Goal: Transaction & Acquisition: Purchase product/service

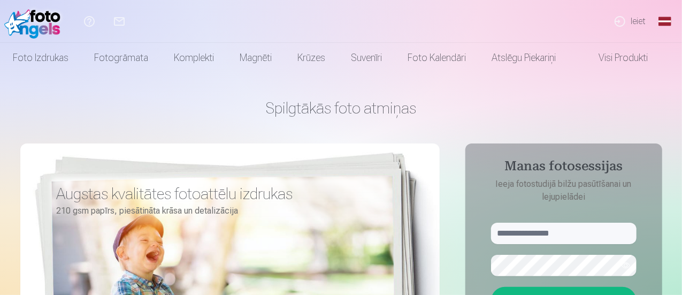
click at [639, 21] on link "Ieiet" at bounding box center [629, 21] width 49 height 43
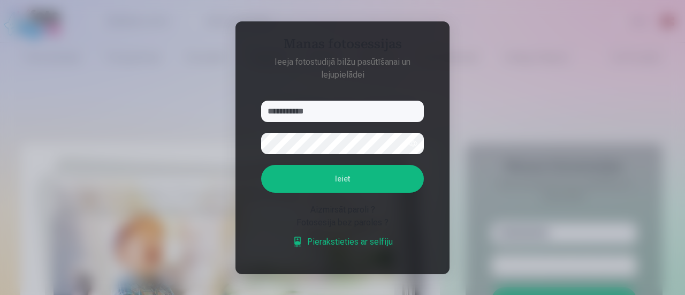
type input "**********"
click at [410, 142] on button "button" at bounding box center [413, 143] width 20 height 20
click at [323, 183] on button "Ieiet" at bounding box center [342, 179] width 163 height 28
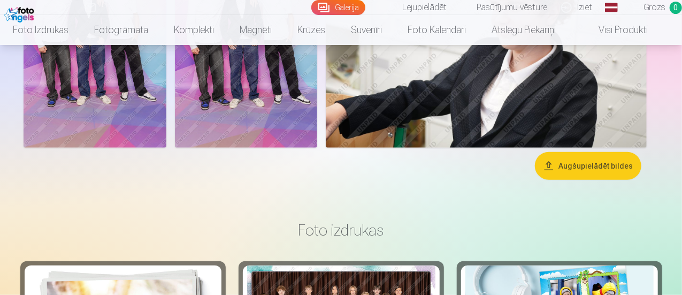
scroll to position [428, 0]
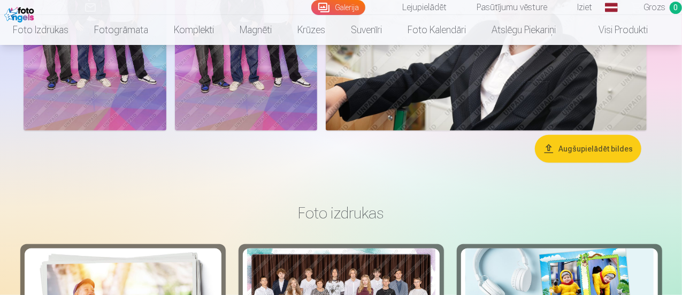
click at [166, 131] on img at bounding box center [95, 24] width 143 height 214
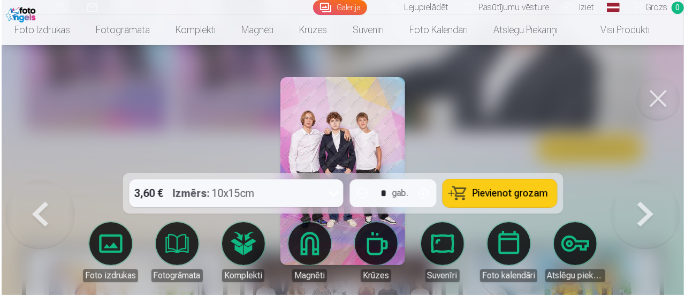
scroll to position [429, 0]
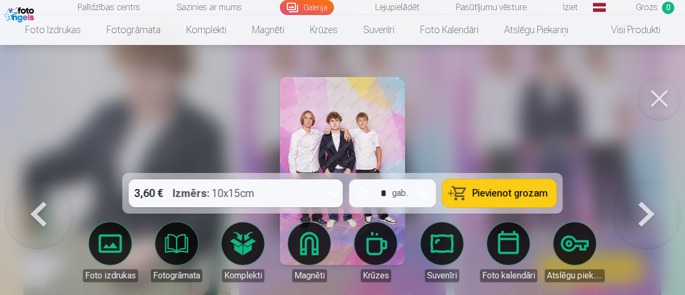
click at [35, 180] on button at bounding box center [38, 180] width 68 height 0
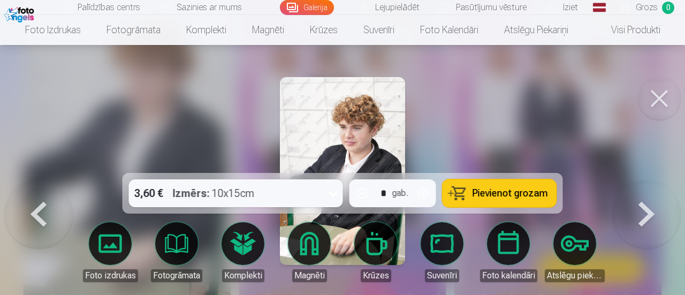
click at [663, 94] on button at bounding box center [659, 98] width 43 height 43
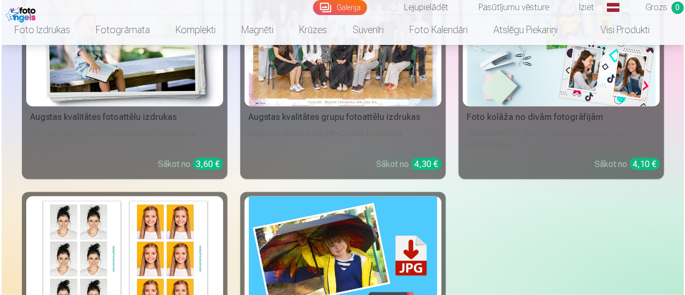
scroll to position [696, 0]
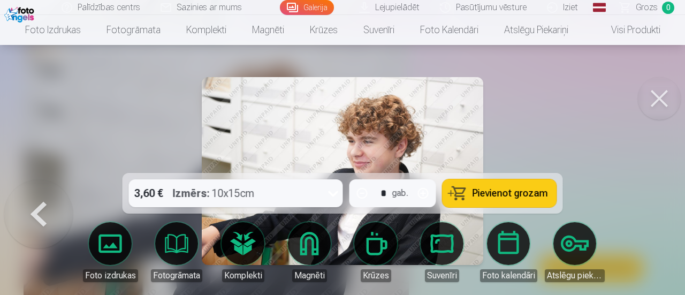
click at [665, 92] on button at bounding box center [659, 98] width 43 height 43
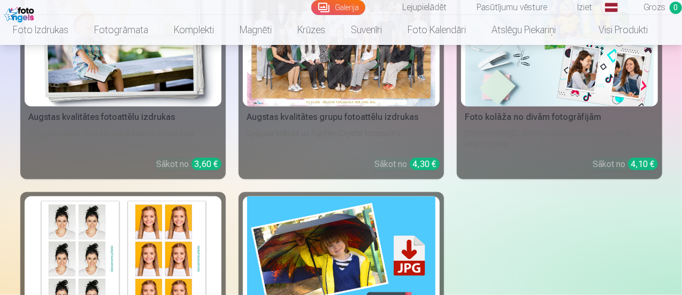
scroll to position [749, 0]
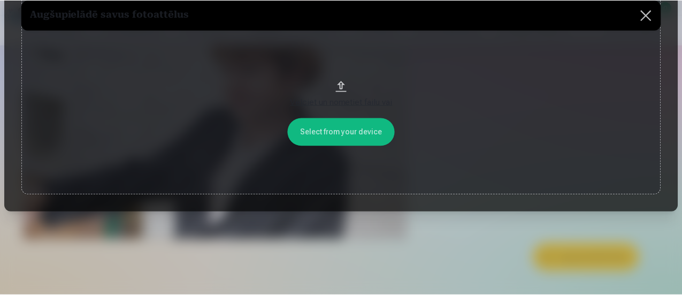
scroll to position [99, 0]
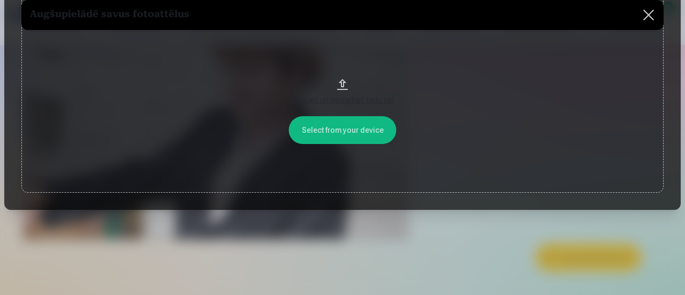
click at [333, 121] on button "Velciet un nometiet failu vai" at bounding box center [342, 89] width 642 height 206
click at [646, 9] on button at bounding box center [648, 15] width 30 height 30
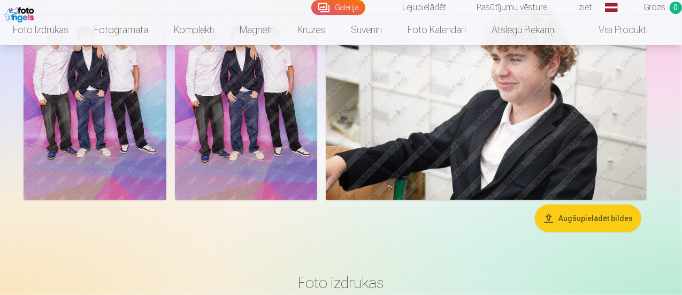
scroll to position [374, 0]
